Goal: Transaction & Acquisition: Obtain resource

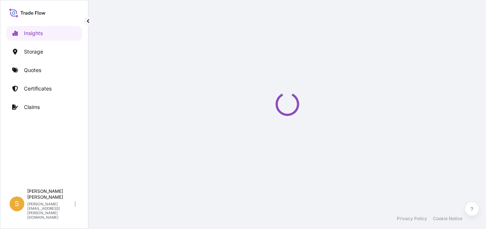
select select "2025"
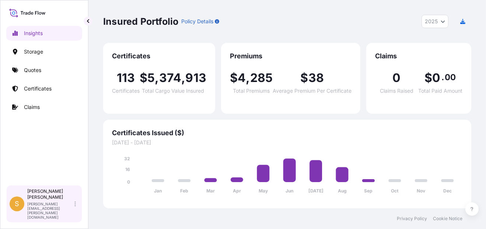
click at [77, 211] on div "Shirley Montalvan shirley.montalvan@bdpint.com" at bounding box center [53, 203] width 52 height 31
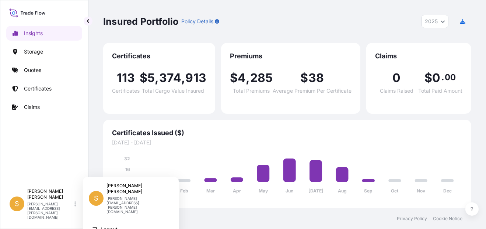
click at [53, 156] on div "Insights Storage Quotes Certificates Claims" at bounding box center [44, 102] width 76 height 166
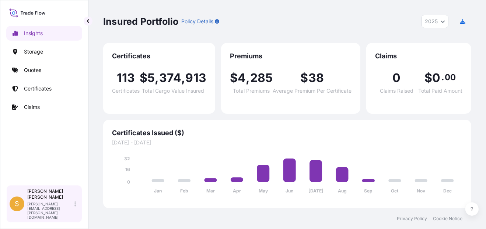
click at [73, 200] on p "Shirley Montalvan" at bounding box center [50, 194] width 46 height 12
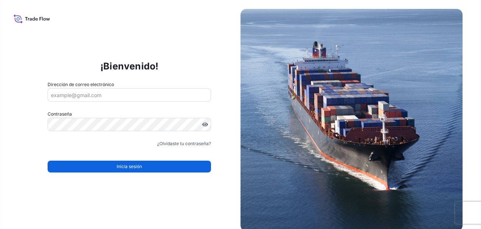
click at [178, 52] on div "¡Bienvenido! Dirección de correo electrónico Contraseña Debe incluir: Letras ma…" at bounding box center [129, 120] width 222 height 152
click at [80, 94] on input "Dirección de correo electrónico" at bounding box center [129, 94] width 163 height 13
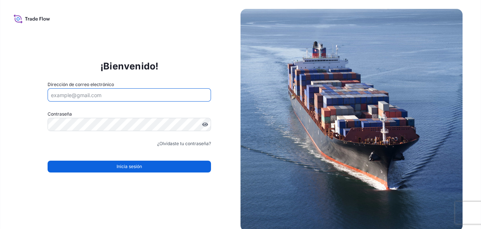
type input "shirley.montalvan@bdpint.com"
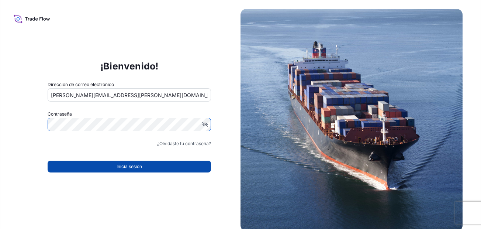
click at [130, 164] on span "Inicia sesión" at bounding box center [128, 166] width 25 height 7
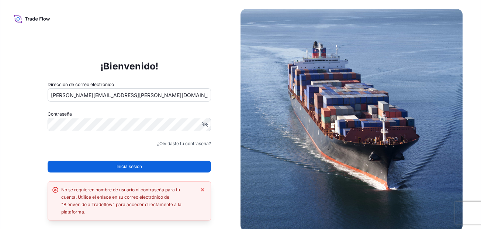
scroll to position [2, 0]
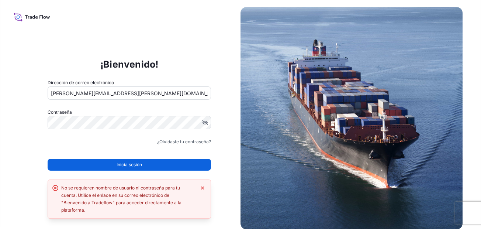
click at [203, 186] on icon "Descartar error" at bounding box center [202, 187] width 3 height 3
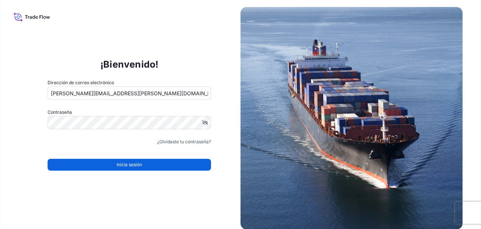
scroll to position [0, 0]
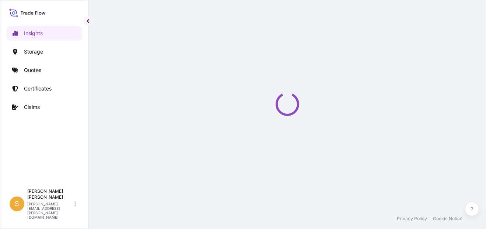
select select "2025"
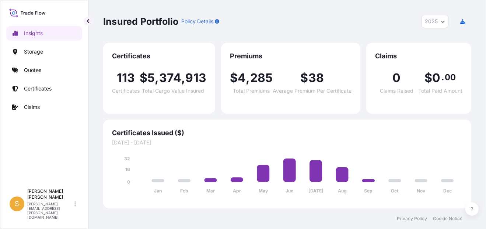
click at [442, 38] on div "Insured Portfolio Policy Details 2025 2025 2024 2023 2022" at bounding box center [287, 21] width 368 height 43
click at [445, 12] on div "Insured Portfolio Policy Details 2025 2025 2024 2023 2022" at bounding box center [287, 21] width 368 height 43
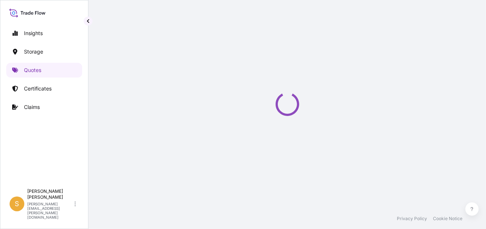
select select "Water"
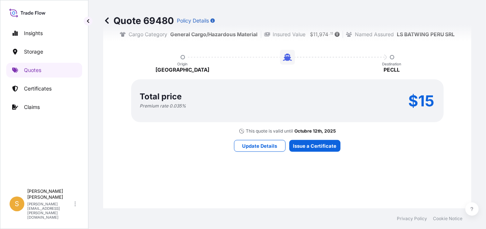
scroll to position [550, 0]
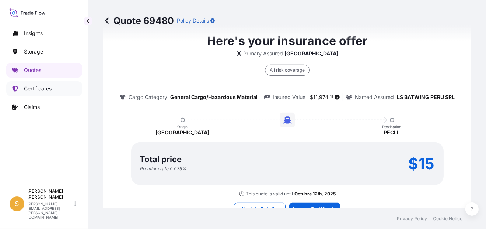
click at [43, 90] on p "Certificates" at bounding box center [38, 88] width 28 height 7
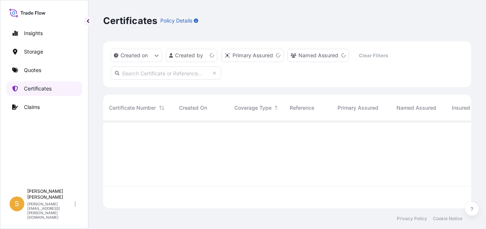
scroll to position [86, 362]
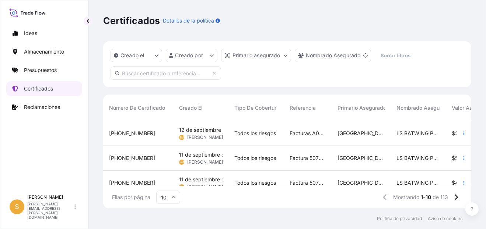
click at [64, 89] on link "Certificados" at bounding box center [44, 88] width 76 height 15
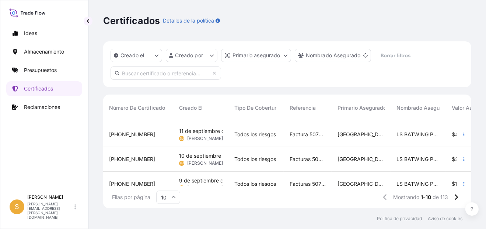
scroll to position [37, 0]
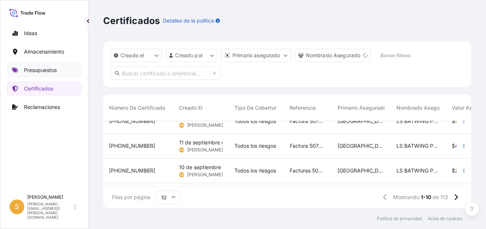
click at [51, 67] on p "Presupuestos" at bounding box center [40, 69] width 33 height 7
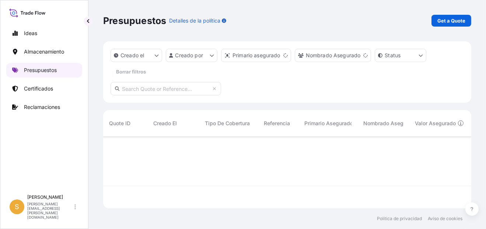
scroll to position [70, 362]
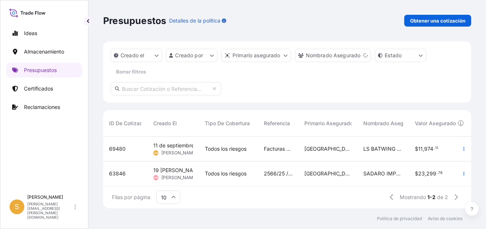
click at [118, 150] on span "69480" at bounding box center [117, 148] width 17 height 7
select select "Water"
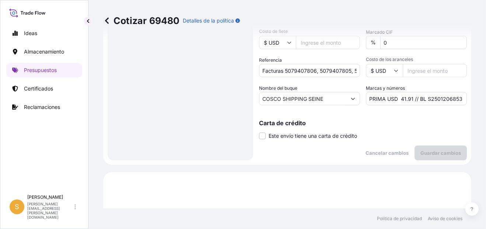
scroll to position [218, 0]
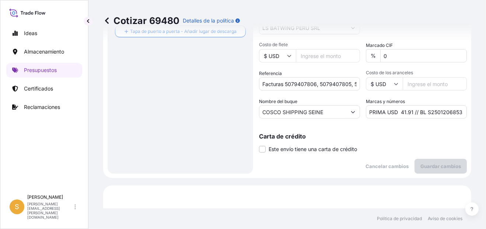
click at [439, 110] on input "PRIMA USD 41.91 // BL S2501206853" at bounding box center [416, 111] width 101 height 13
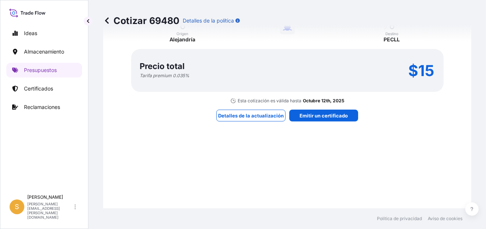
scroll to position [734, 0]
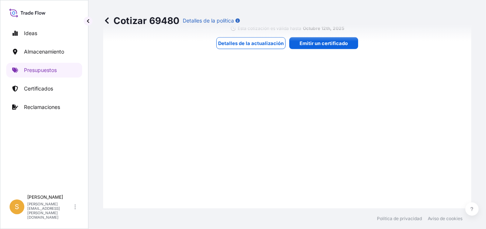
drag, startPoint x: 333, startPoint y: 41, endPoint x: 325, endPoint y: 52, distance: 13.5
click at [333, 41] on div "Cotizar 69480 Detalles de la política" at bounding box center [287, 20] width 368 height 41
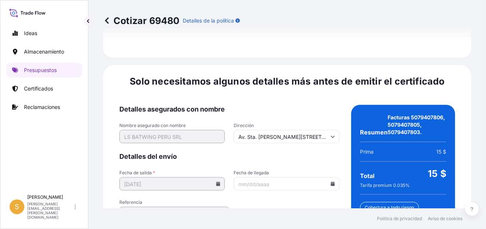
scroll to position [1184, 0]
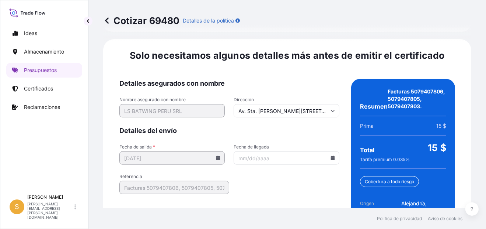
click at [331, 156] on icon at bounding box center [333, 158] width 4 height 4
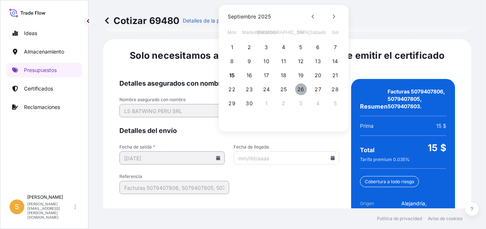
click at [304, 88] on button "26" at bounding box center [301, 89] width 12 height 12
type input "[DATE]"
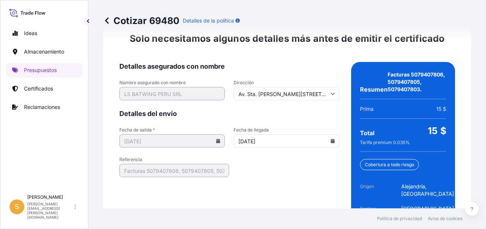
scroll to position [1222, 0]
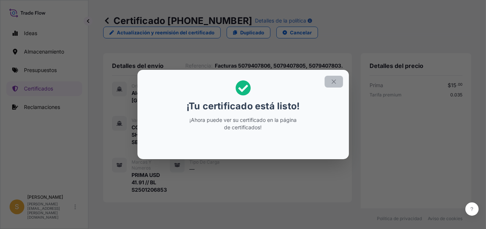
click at [335, 80] on icon "button" at bounding box center [334, 81] width 4 height 4
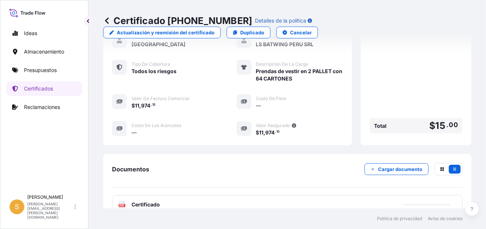
scroll to position [265, 0]
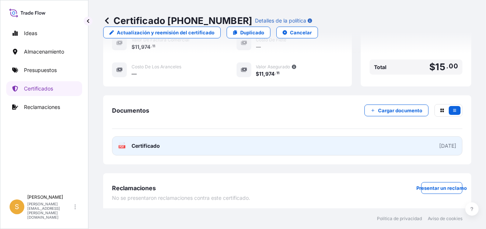
click at [212, 141] on link "PDF Certificado [DATE]" at bounding box center [287, 145] width 351 height 19
